Goal: Task Accomplishment & Management: Use online tool/utility

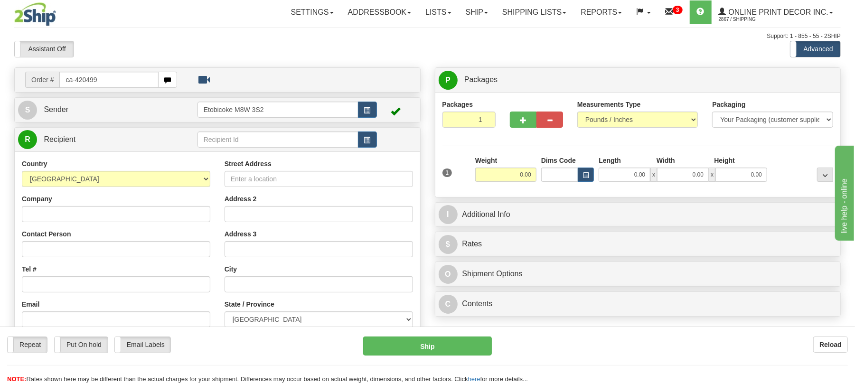
type input "ca-420499"
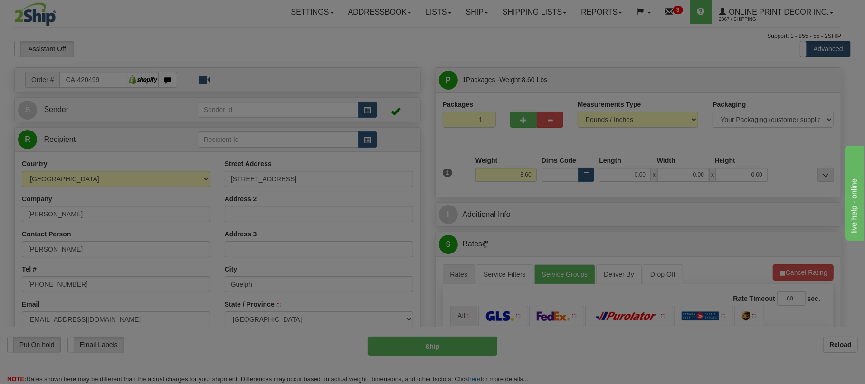
type input "GUELPH"
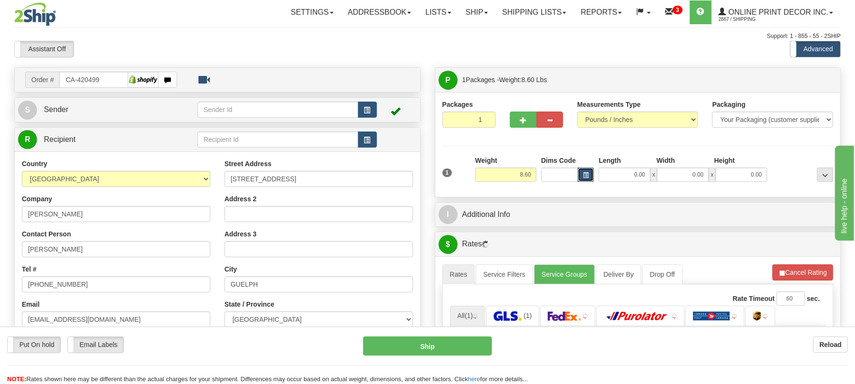
click at [589, 176] on span "button" at bounding box center [586, 175] width 6 height 5
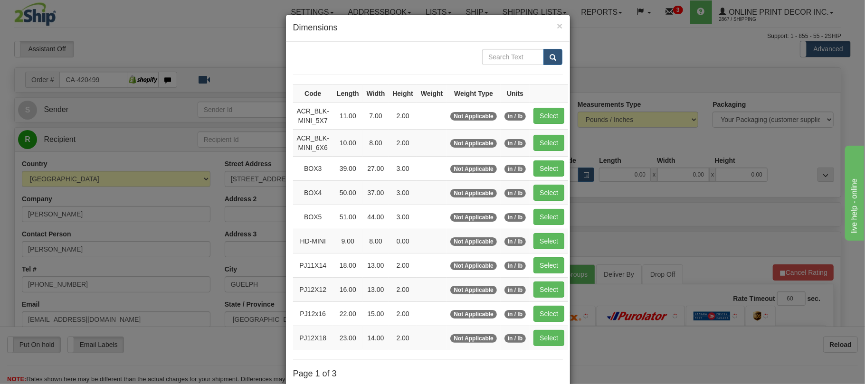
scroll to position [63, 0]
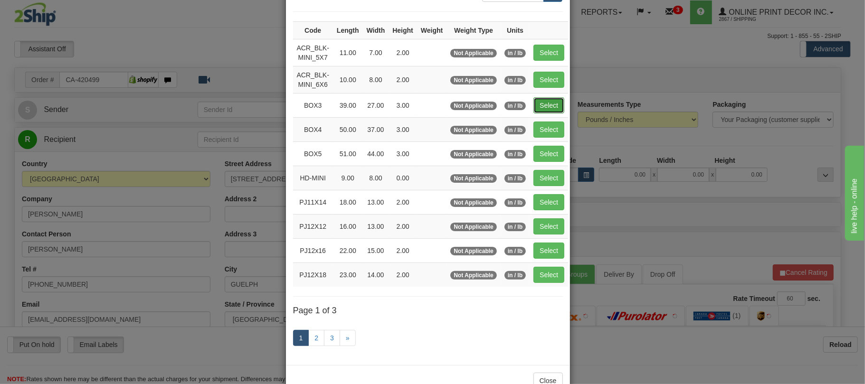
click at [559, 107] on button "Select" at bounding box center [548, 105] width 31 height 16
type input "BOX3"
type input "39.00"
type input "27.00"
type input "3.00"
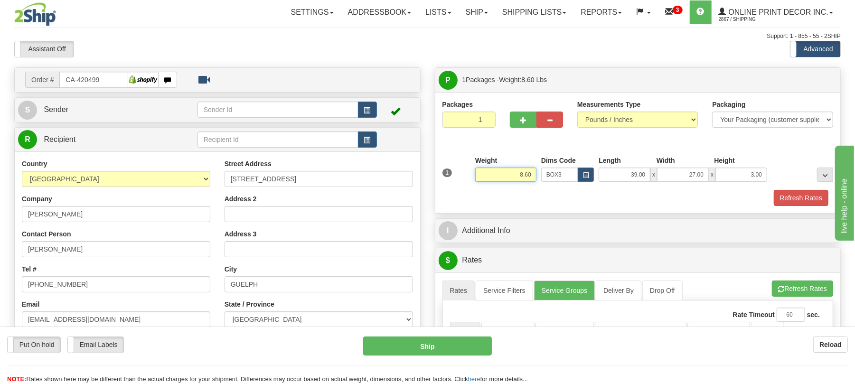
drag, startPoint x: 532, startPoint y: 174, endPoint x: 486, endPoint y: 165, distance: 46.9
click at [487, 168] on div "Weight 8.60" at bounding box center [505, 169] width 61 height 26
type input "7.98"
click at [521, 118] on span "button" at bounding box center [523, 120] width 7 height 6
radio input "true"
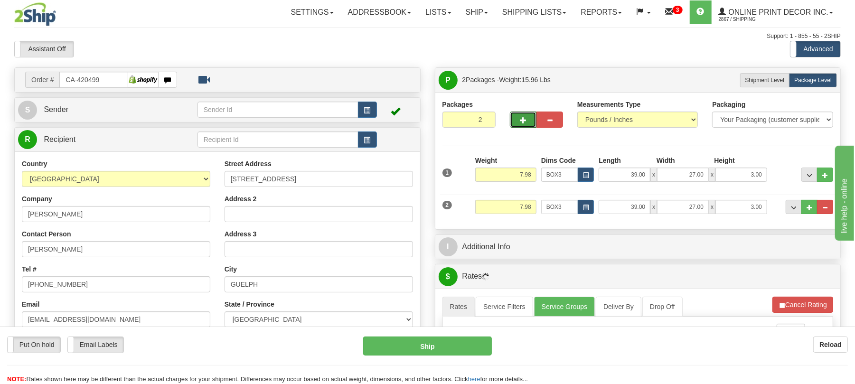
click at [519, 121] on button "button" at bounding box center [523, 120] width 27 height 16
type input "3"
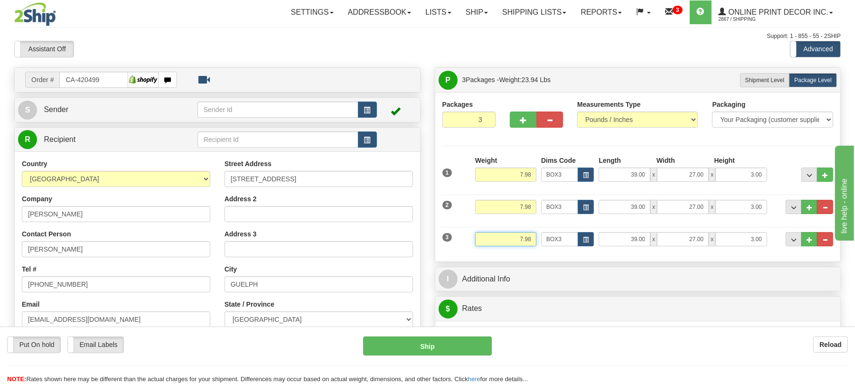
drag, startPoint x: 531, startPoint y: 241, endPoint x: 485, endPoint y: 228, distance: 46.9
click at [485, 228] on div "3 Weight 7.98 Dims Code BOX3 Length Width x" at bounding box center [638, 238] width 396 height 32
type input "2.98"
click at [591, 243] on button "button" at bounding box center [586, 239] width 16 height 14
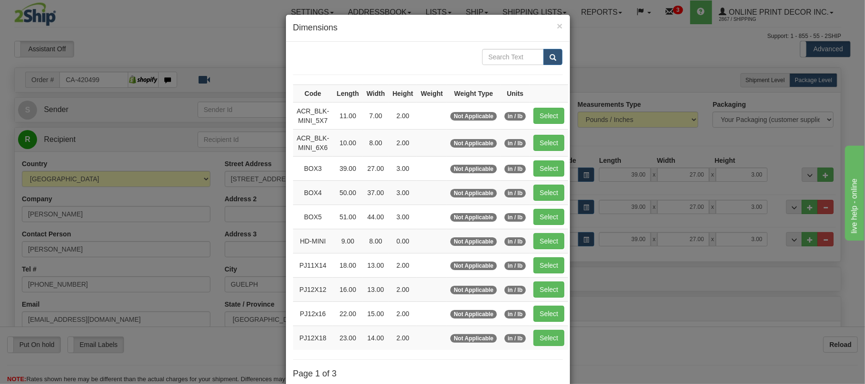
scroll to position [95, 0]
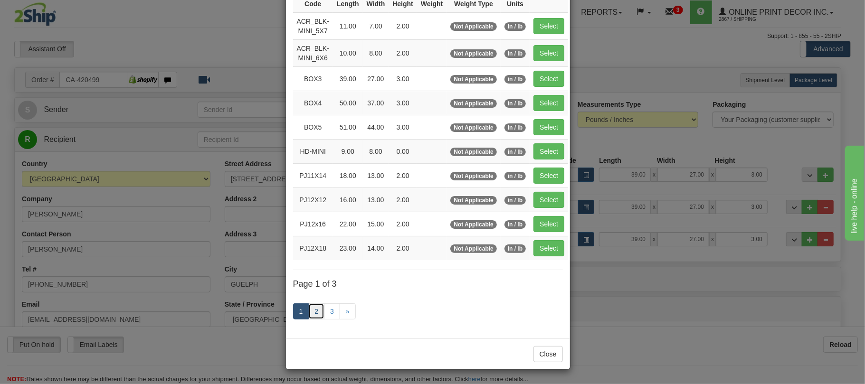
click at [310, 308] on link "2" at bounding box center [316, 311] width 16 height 16
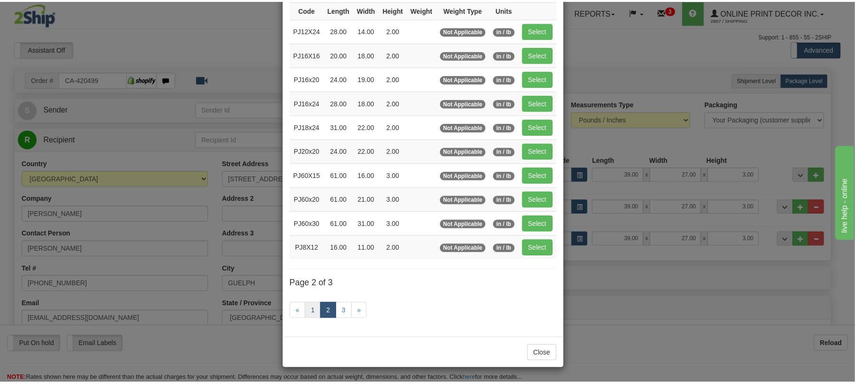
scroll to position [90, 0]
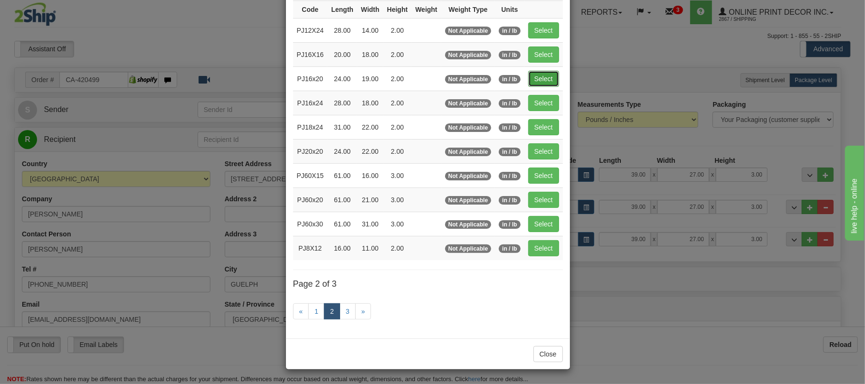
click at [559, 73] on button "Select" at bounding box center [543, 79] width 31 height 16
type input "PJ16x20"
type input "24.00"
type input "19.00"
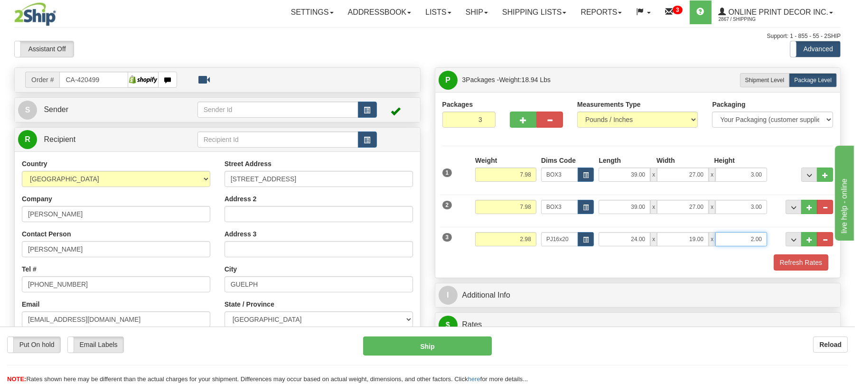
drag, startPoint x: 764, startPoint y: 240, endPoint x: 684, endPoint y: 234, distance: 80.1
click at [684, 234] on div "24.00 x 19.00 x 2.00" at bounding box center [683, 239] width 169 height 14
click button "Delete" at bounding box center [0, 0] width 0 height 0
type input "4.00"
click at [804, 271] on button "Refresh Rates" at bounding box center [801, 263] width 55 height 16
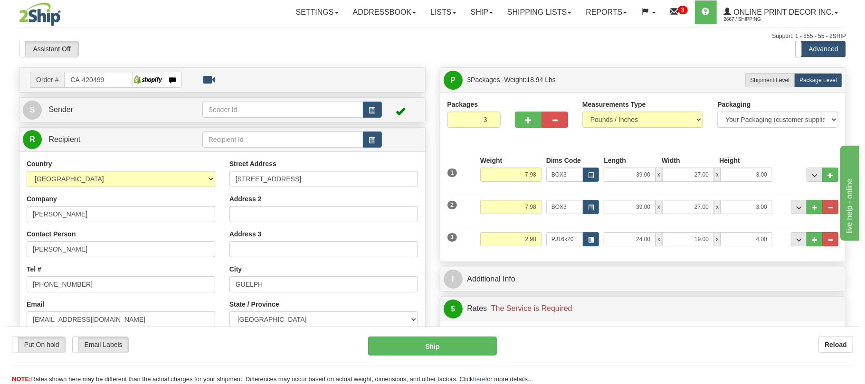
scroll to position [190, 0]
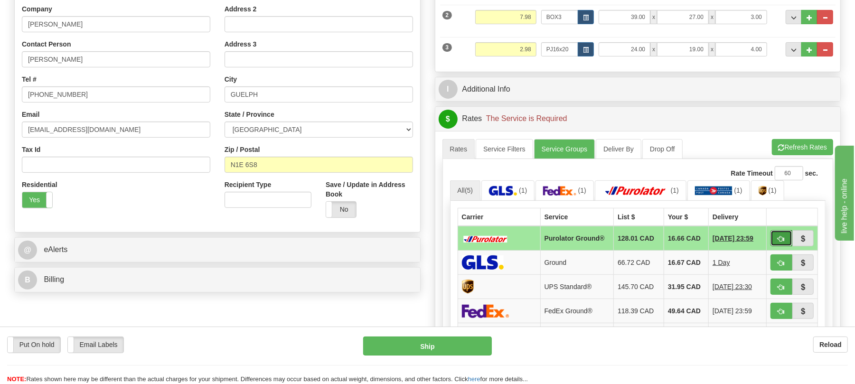
click at [779, 241] on span "button" at bounding box center [781, 239] width 7 height 6
type input "260"
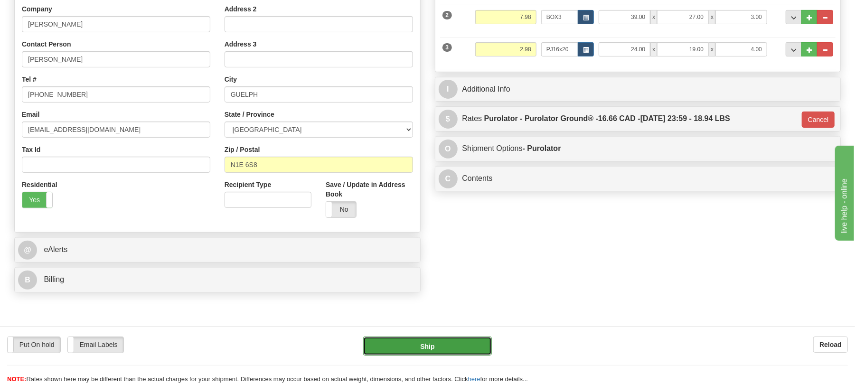
click at [462, 342] on button "Ship" at bounding box center [427, 346] width 128 height 19
